Goal: Transaction & Acquisition: Obtain resource

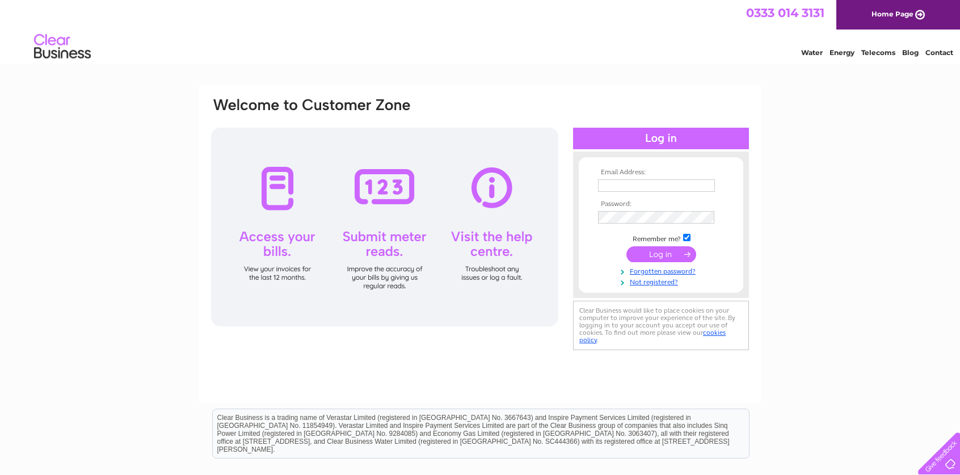
drag, startPoint x: 603, startPoint y: 180, endPoint x: 616, endPoint y: 184, distance: 13.1
click at [607, 181] on input "text" at bounding box center [656, 185] width 117 height 12
type input "bellycorporationlimited@gmail.com"
click at [626, 248] on input "submit" at bounding box center [661, 256] width 70 height 16
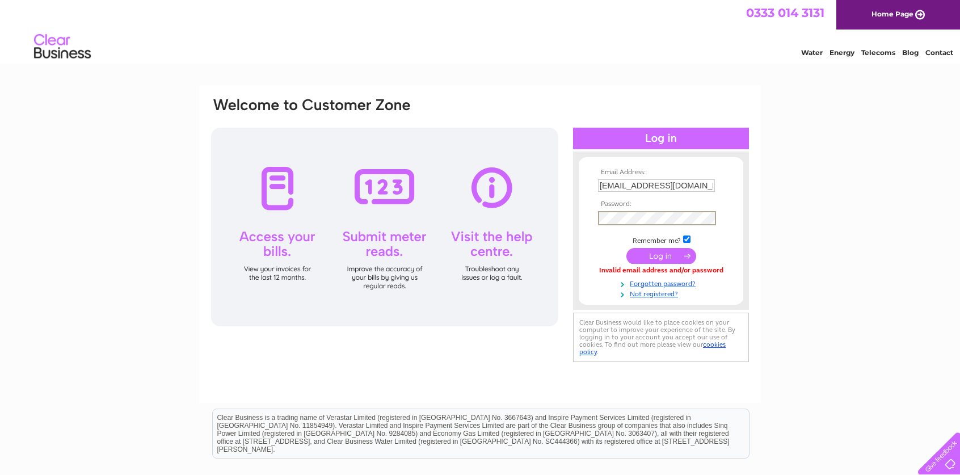
click at [626, 248] on input "submit" at bounding box center [661, 256] width 70 height 16
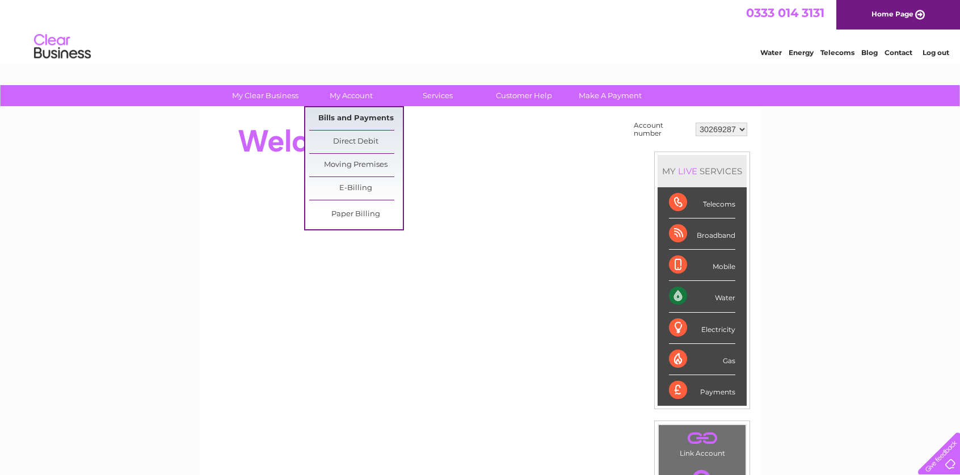
drag, startPoint x: 350, startPoint y: 117, endPoint x: 356, endPoint y: 117, distance: 6.2
click at [350, 117] on link "Bills and Payments" at bounding box center [356, 118] width 94 height 23
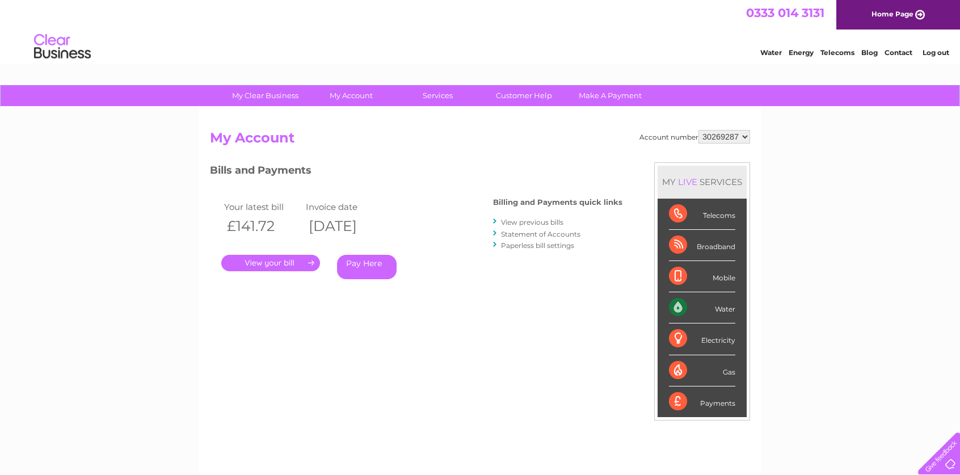
click at [518, 219] on link "View previous bills" at bounding box center [532, 222] width 62 height 9
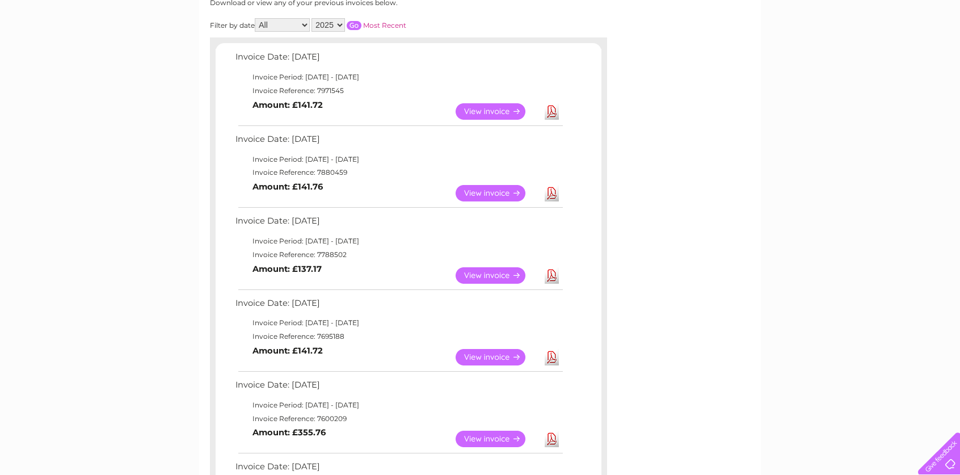
scroll to position [170, 0]
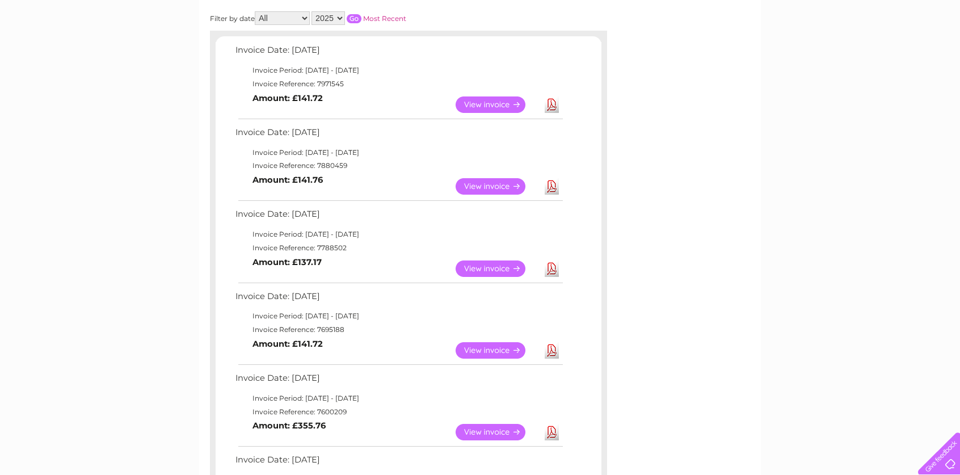
click at [554, 349] on link "Download" at bounding box center [551, 350] width 14 height 16
click at [905, 134] on div "My Clear Business Login Details My Details My Preferences Link Account My Accou…" at bounding box center [480, 430] width 960 height 1030
click at [558, 267] on link "Download" at bounding box center [551, 268] width 14 height 16
click at [842, 124] on div "My Clear Business Login Details My Details My Preferences Link Account My Accou…" at bounding box center [480, 430] width 960 height 1030
click at [554, 188] on link "Download" at bounding box center [551, 186] width 14 height 16
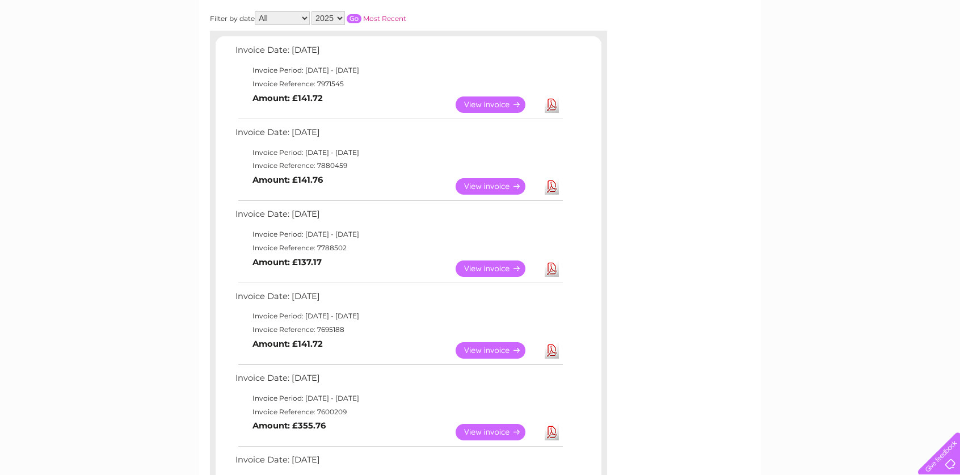
click at [879, 87] on div "My Clear Business Login Details My Details My Preferences Link Account My Accou…" at bounding box center [480, 430] width 960 height 1030
